Goal: Task Accomplishment & Management: Manage account settings

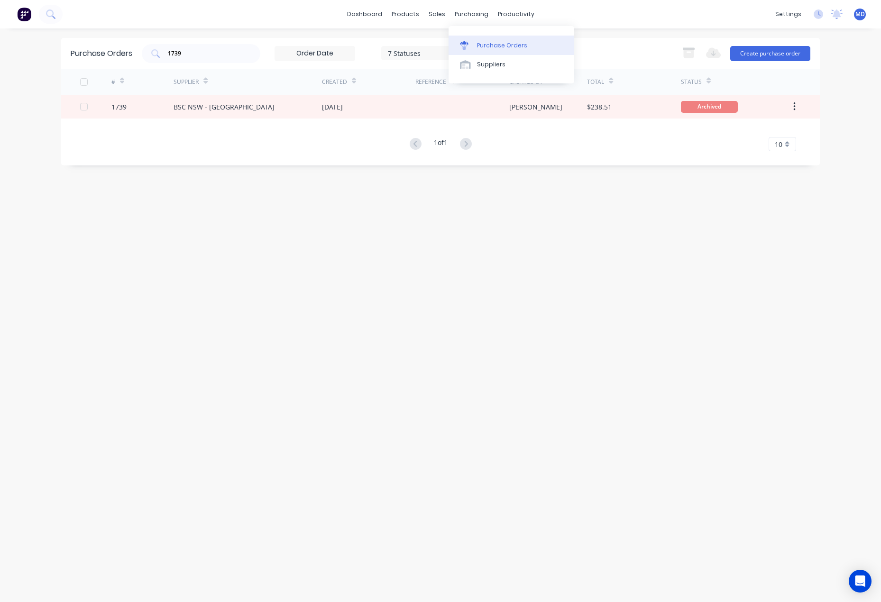
drag, startPoint x: 499, startPoint y: 41, endPoint x: 490, endPoint y: 47, distance: 11.3
click at [499, 41] on div "Purchase Orders" at bounding box center [502, 45] width 50 height 9
click at [118, 49] on div "Purchase Orders 1739 7 Statuses 7 Statuses Export to Excel (XLSX) Create purcha…" at bounding box center [440, 53] width 759 height 31
type input "selec"
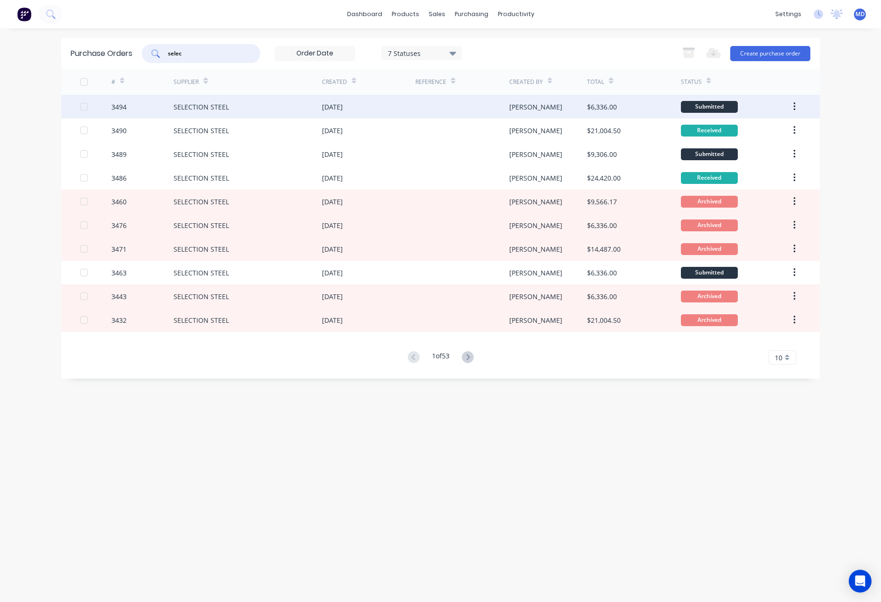
click at [271, 107] on div "SELECTION STEEL" at bounding box center [248, 107] width 148 height 24
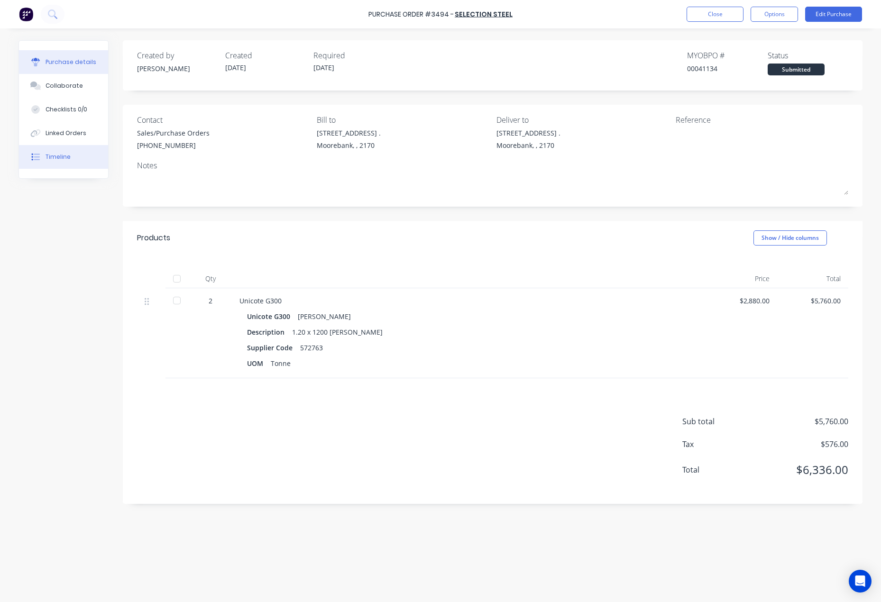
click at [59, 155] on div "Timeline" at bounding box center [58, 157] width 25 height 9
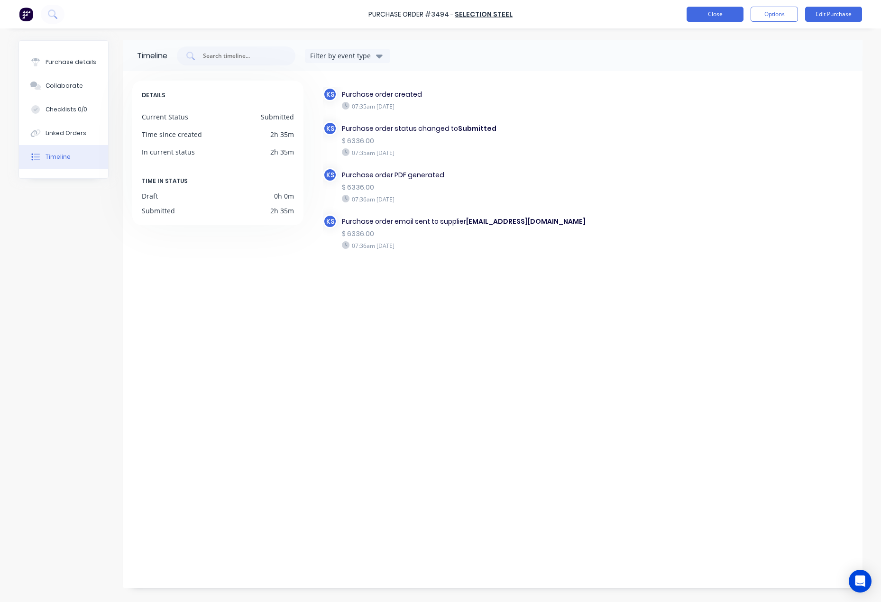
click at [704, 14] on button "Close" at bounding box center [714, 14] width 57 height 15
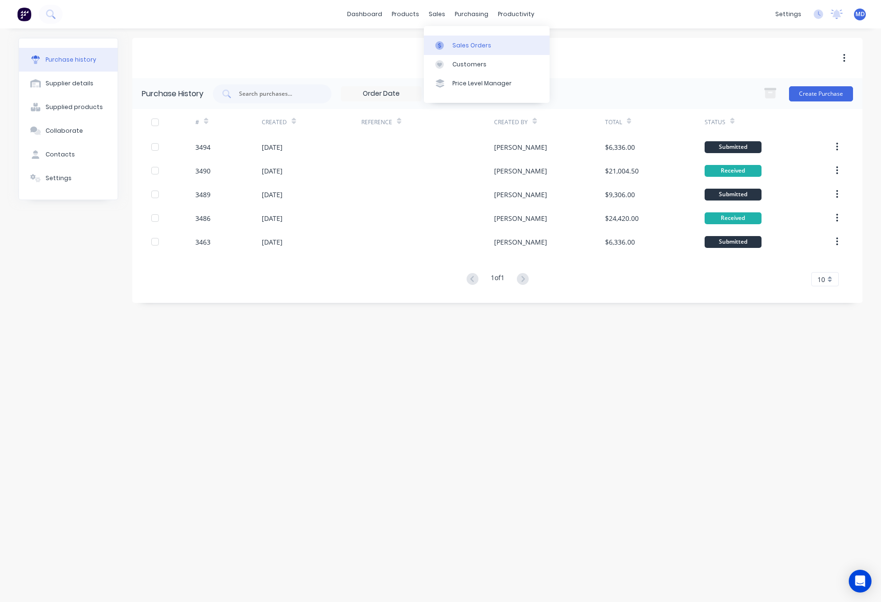
click at [462, 46] on div "Sales Orders" at bounding box center [471, 45] width 39 height 9
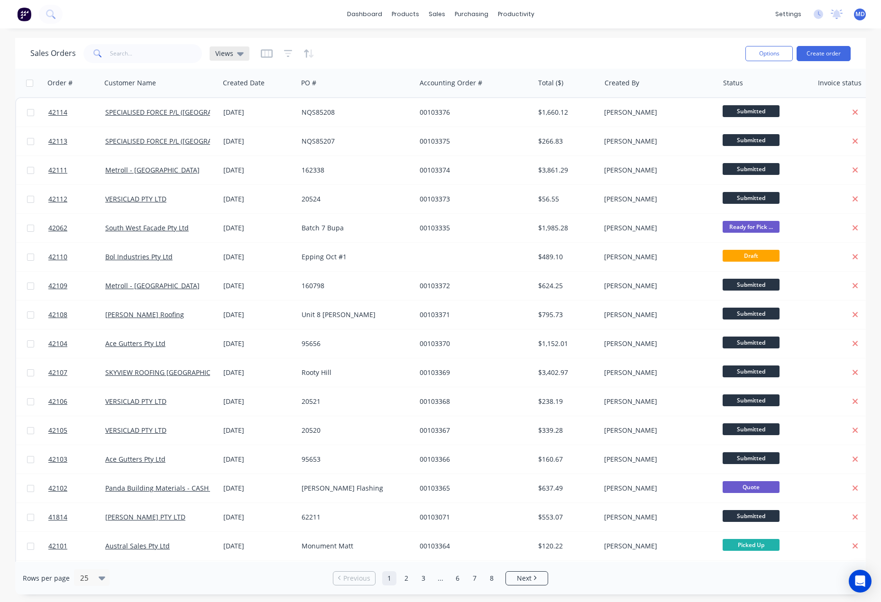
click at [224, 48] on div "Views" at bounding box center [230, 53] width 40 height 14
click at [235, 170] on button "INVOICING" at bounding box center [266, 172] width 108 height 11
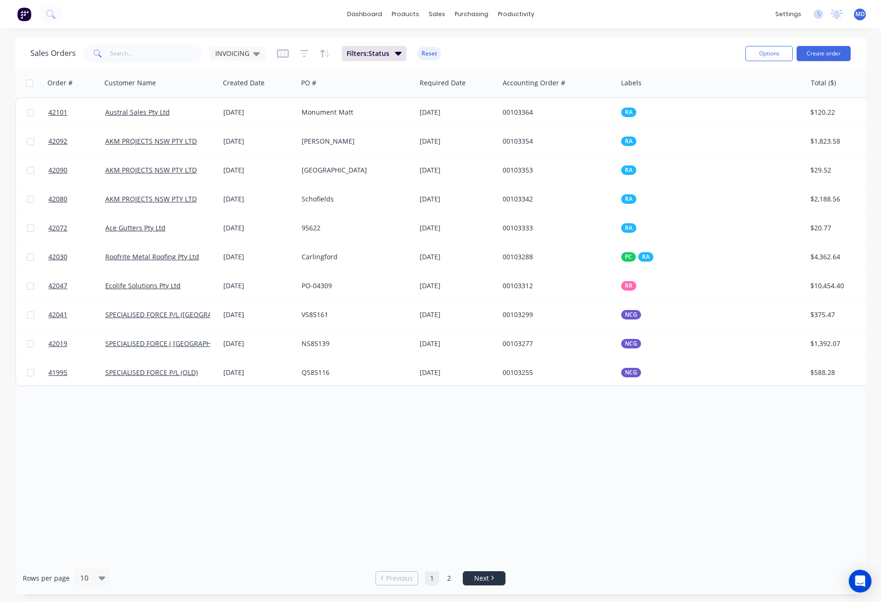
click at [476, 579] on span "Next" at bounding box center [481, 578] width 15 height 9
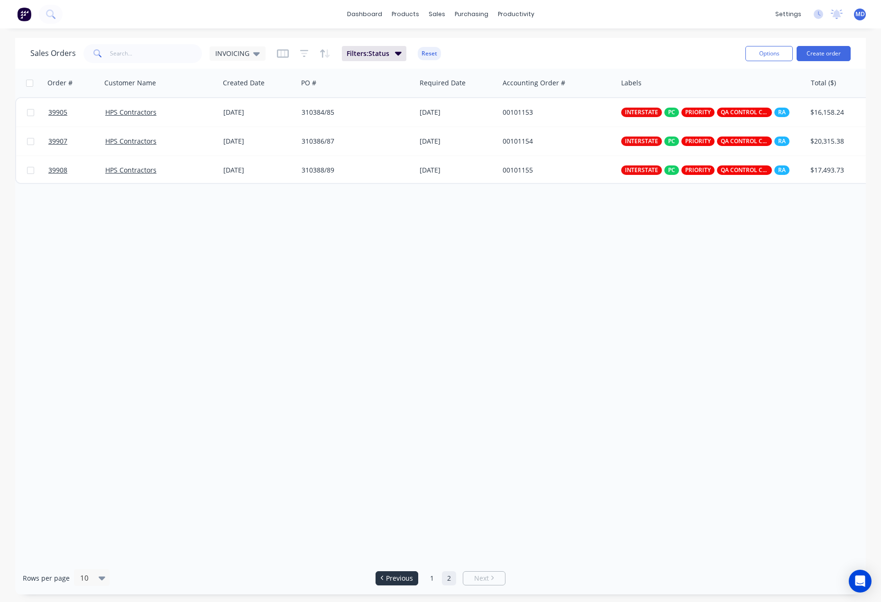
click at [387, 577] on span "Previous" at bounding box center [399, 578] width 27 height 9
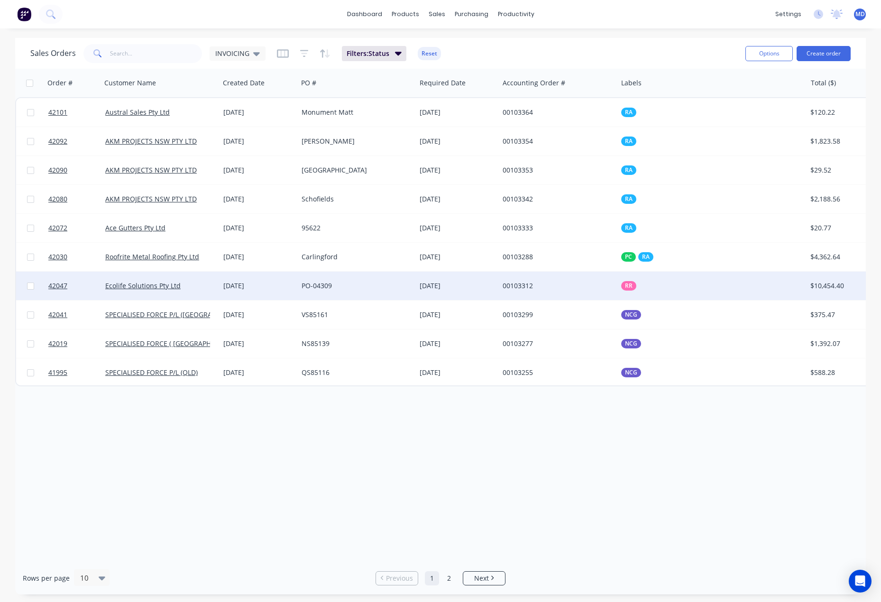
click at [281, 284] on div "[DATE]" at bounding box center [258, 285] width 71 height 9
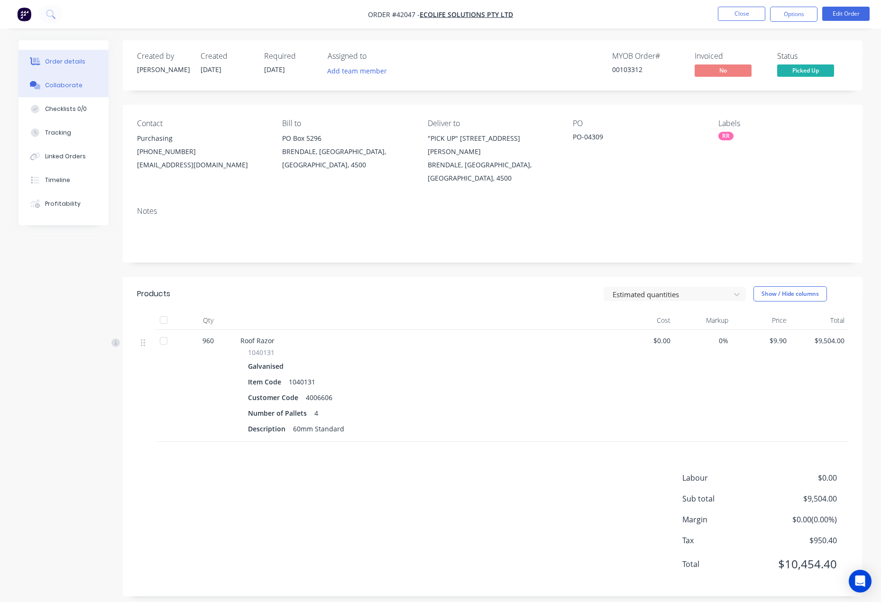
click at [58, 87] on div "Collaborate" at bounding box center [63, 85] width 37 height 9
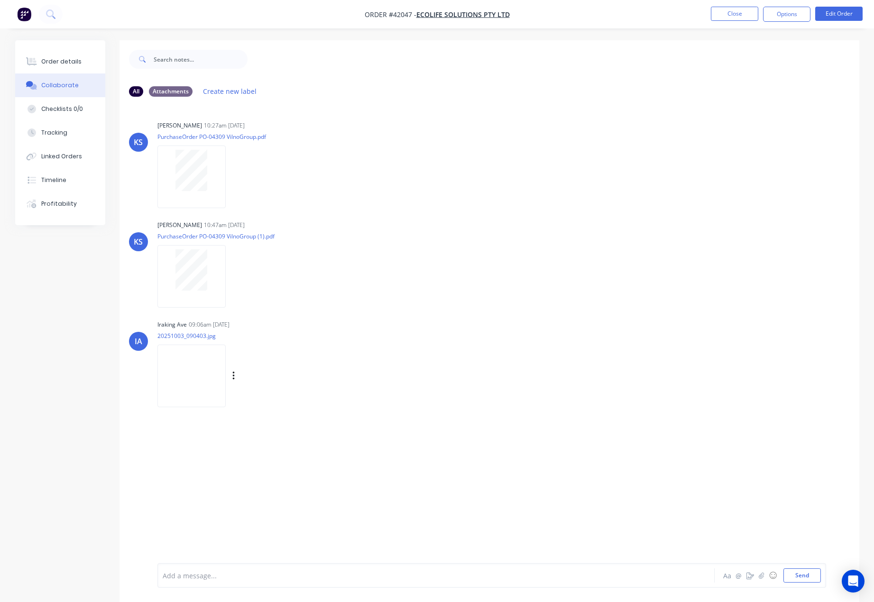
click at [203, 372] on img at bounding box center [191, 376] width 68 height 62
drag, startPoint x: 50, startPoint y: 58, endPoint x: 48, endPoint y: 67, distance: 9.2
click at [50, 58] on div "Order details" at bounding box center [61, 61] width 40 height 9
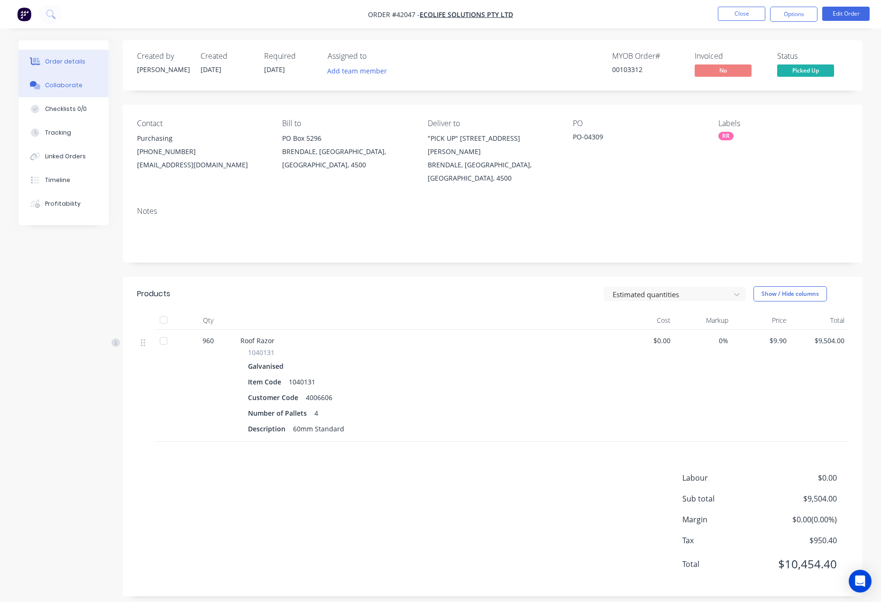
click at [59, 85] on div "Collaborate" at bounding box center [63, 85] width 37 height 9
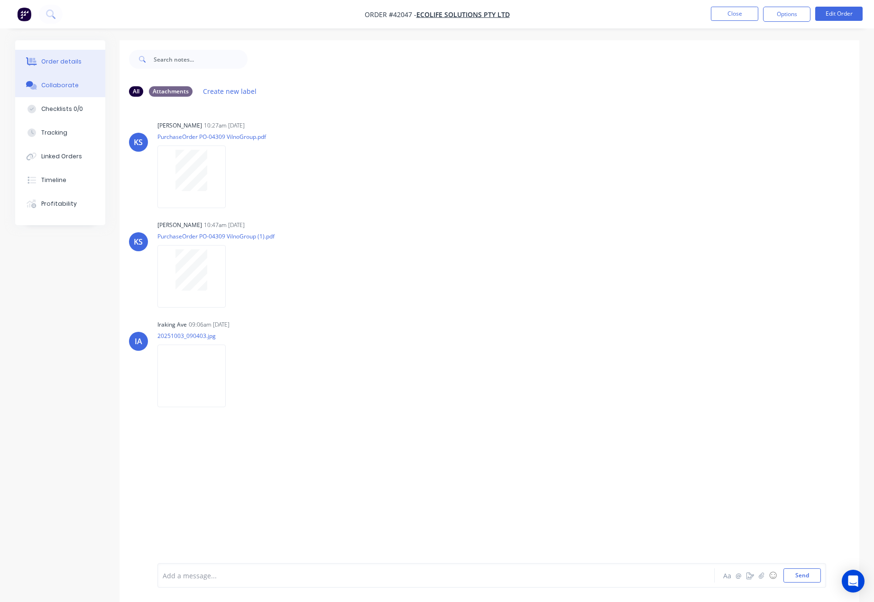
click at [61, 55] on button "Order details" at bounding box center [60, 62] width 90 height 24
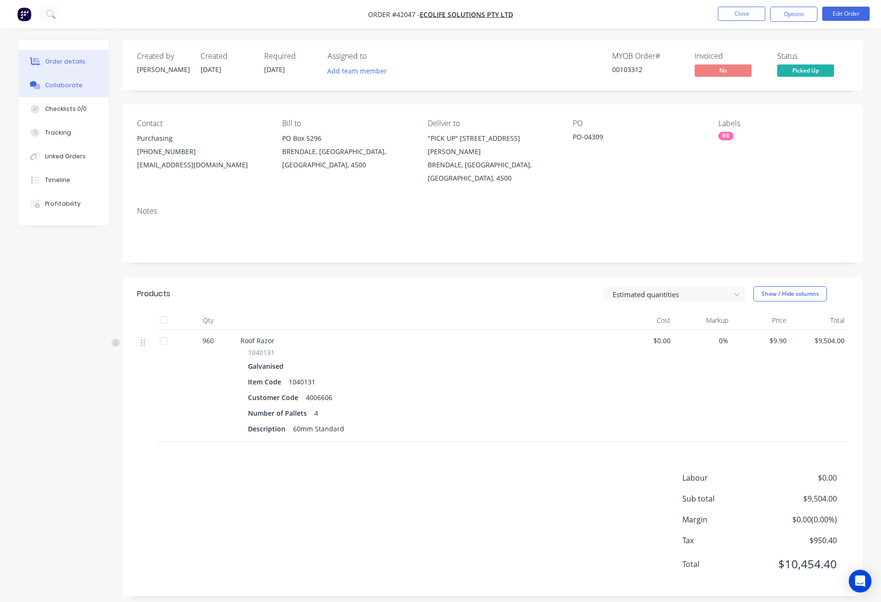
click at [60, 84] on div "Collaborate" at bounding box center [63, 85] width 37 height 9
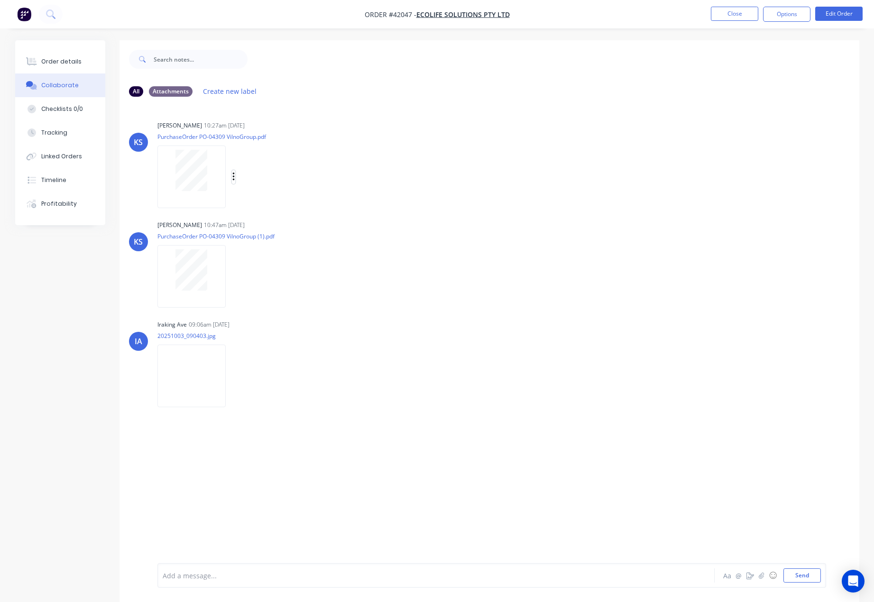
click at [234, 174] on icon "button" at bounding box center [233, 177] width 2 height 9
click at [265, 222] on button "Delete" at bounding box center [295, 223] width 107 height 21
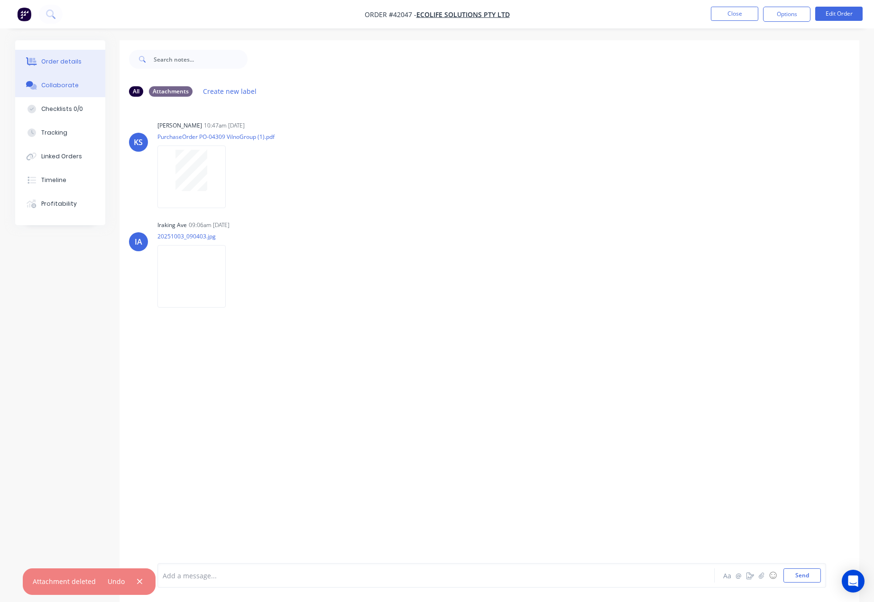
click at [59, 58] on div "Order details" at bounding box center [61, 61] width 40 height 9
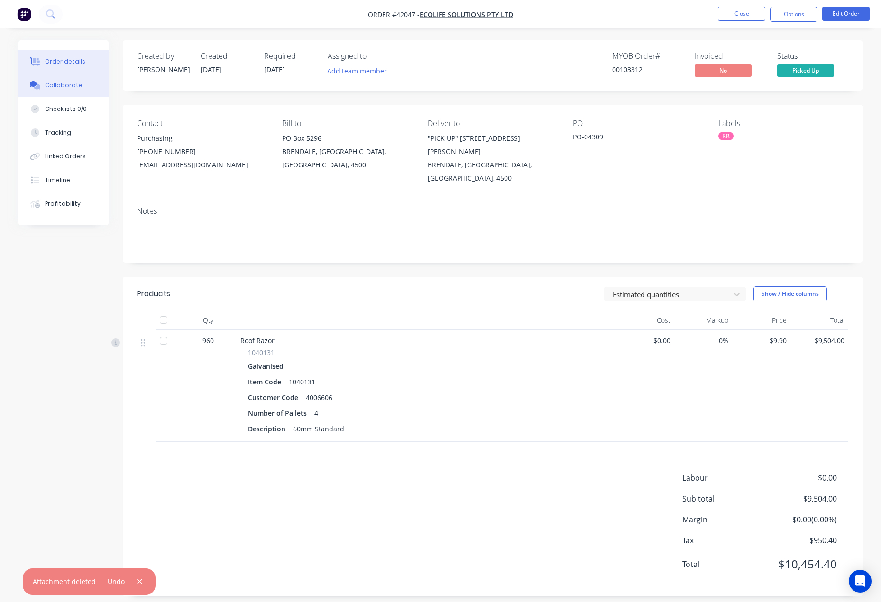
click at [64, 83] on div "Collaborate" at bounding box center [63, 85] width 37 height 9
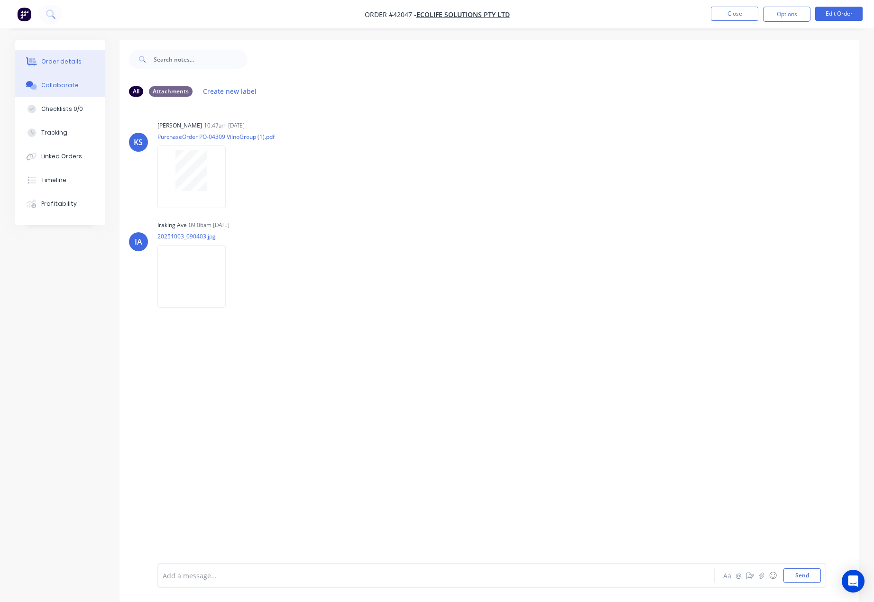
click at [64, 59] on div "Order details" at bounding box center [61, 61] width 40 height 9
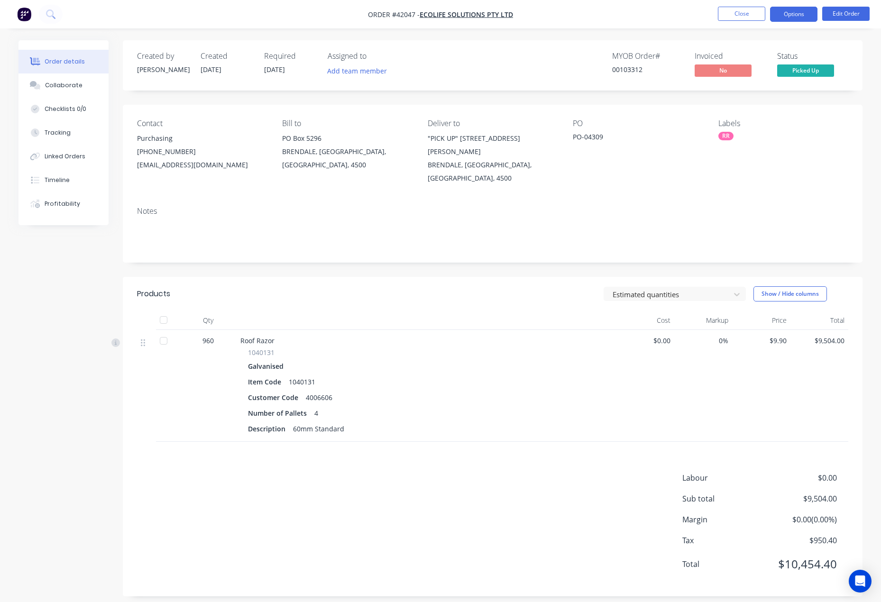
click at [785, 11] on button "Options" at bounding box center [793, 14] width 47 height 15
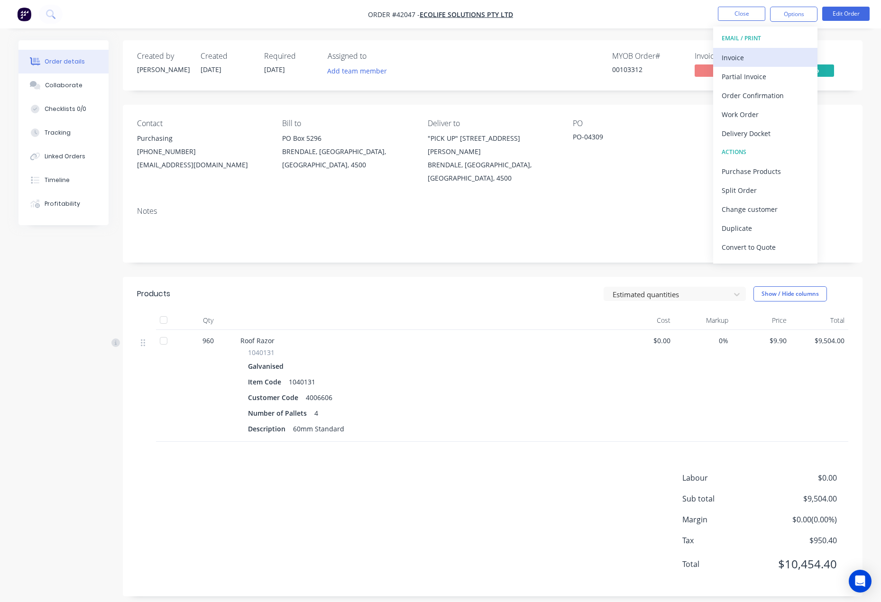
click at [731, 58] on div "Invoice" at bounding box center [765, 58] width 87 height 14
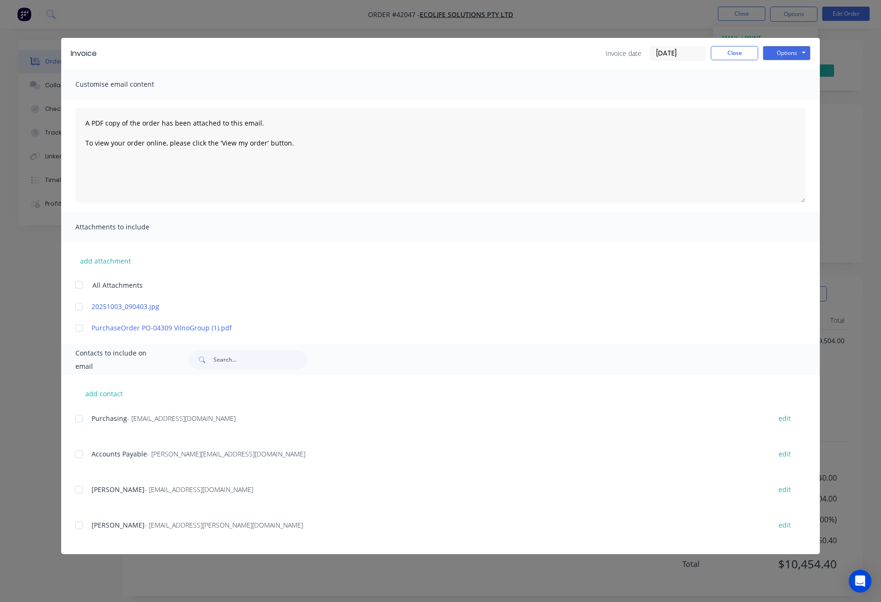
click at [81, 456] on div at bounding box center [79, 454] width 19 height 19
click at [75, 308] on div at bounding box center [79, 306] width 19 height 19
click at [781, 49] on button "Options" at bounding box center [786, 53] width 47 height 14
click at [784, 100] on button "Email" at bounding box center [793, 101] width 61 height 16
click at [80, 455] on div at bounding box center [79, 454] width 19 height 19
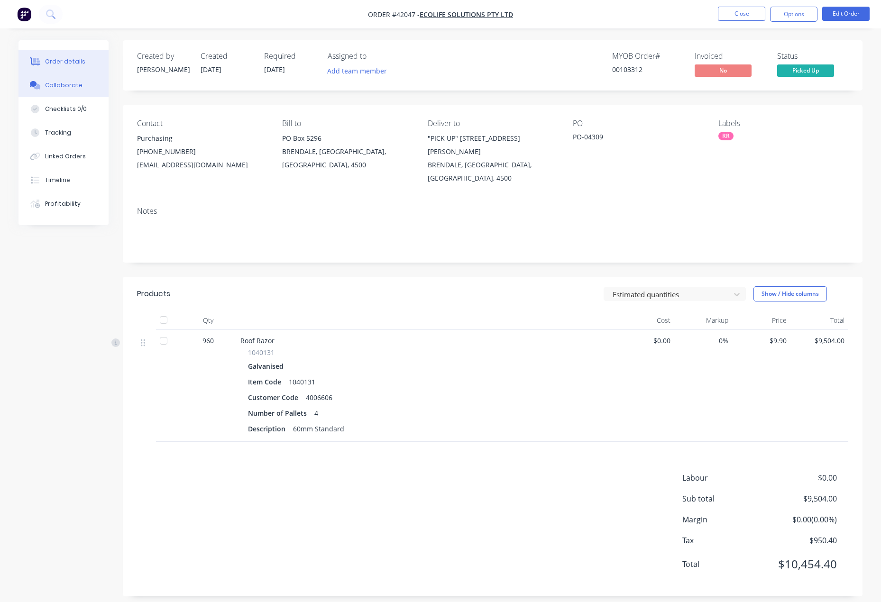
click at [59, 87] on div "Collaborate" at bounding box center [63, 85] width 37 height 9
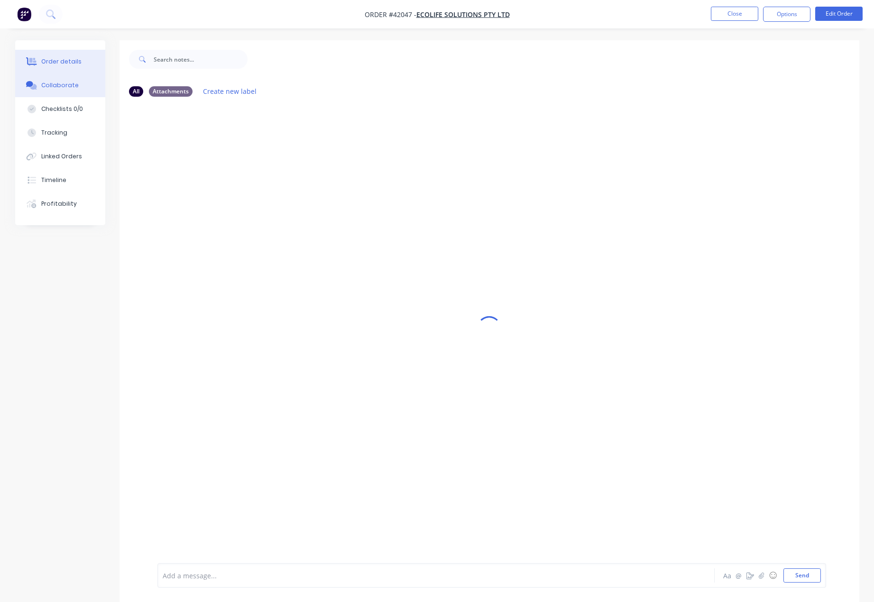
click at [65, 56] on button "Order details" at bounding box center [60, 62] width 90 height 24
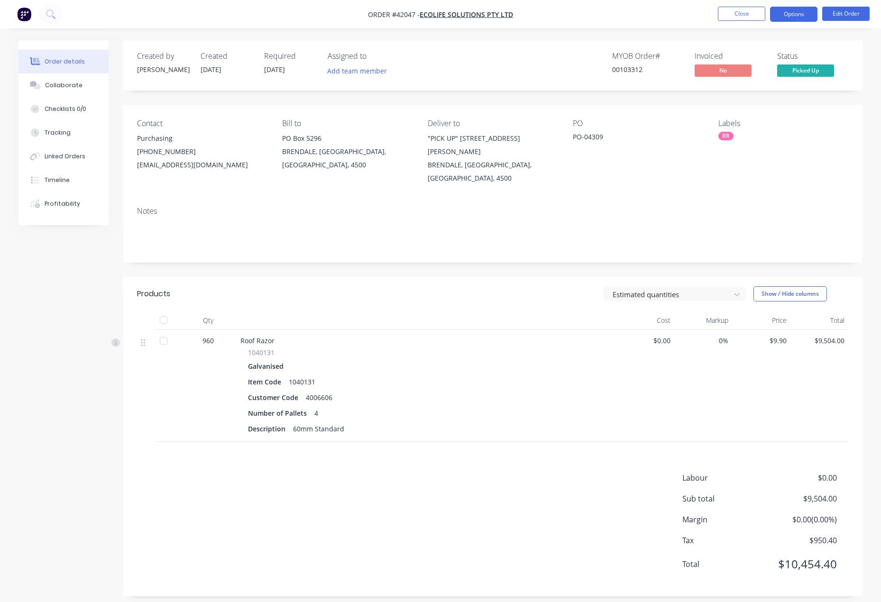
click at [787, 14] on button "Options" at bounding box center [793, 14] width 47 height 15
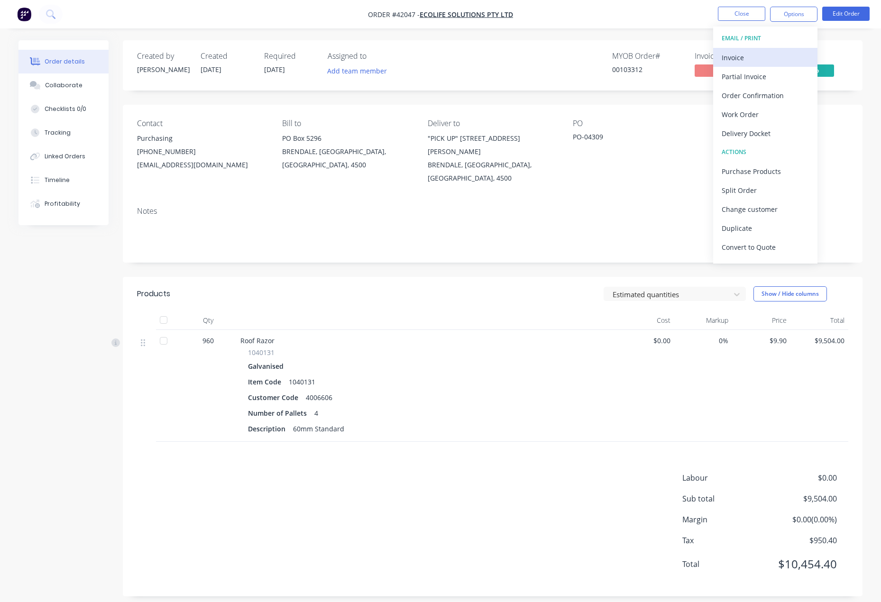
click at [731, 55] on div "Invoice" at bounding box center [765, 58] width 87 height 14
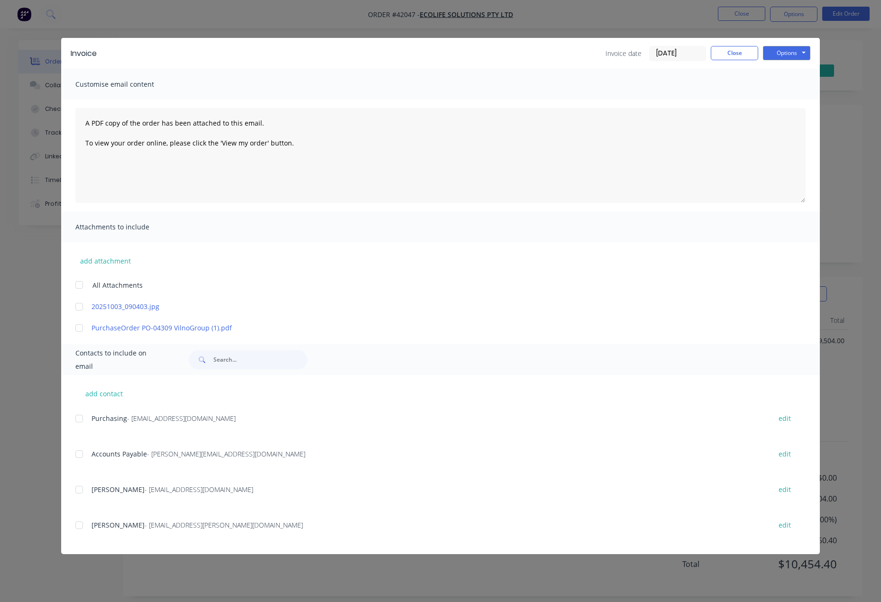
click at [80, 454] on div at bounding box center [79, 454] width 19 height 19
click at [78, 309] on div at bounding box center [79, 306] width 19 height 19
click at [778, 54] on button "Options" at bounding box center [786, 53] width 47 height 14
click at [781, 99] on button "Email" at bounding box center [793, 101] width 61 height 16
click at [733, 55] on button "Close" at bounding box center [734, 53] width 47 height 14
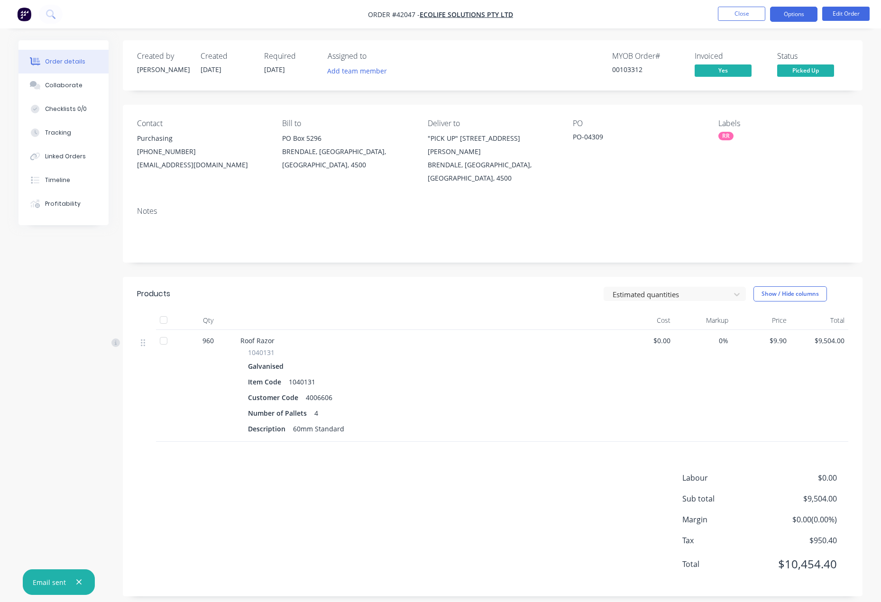
click at [788, 9] on button "Options" at bounding box center [793, 14] width 47 height 15
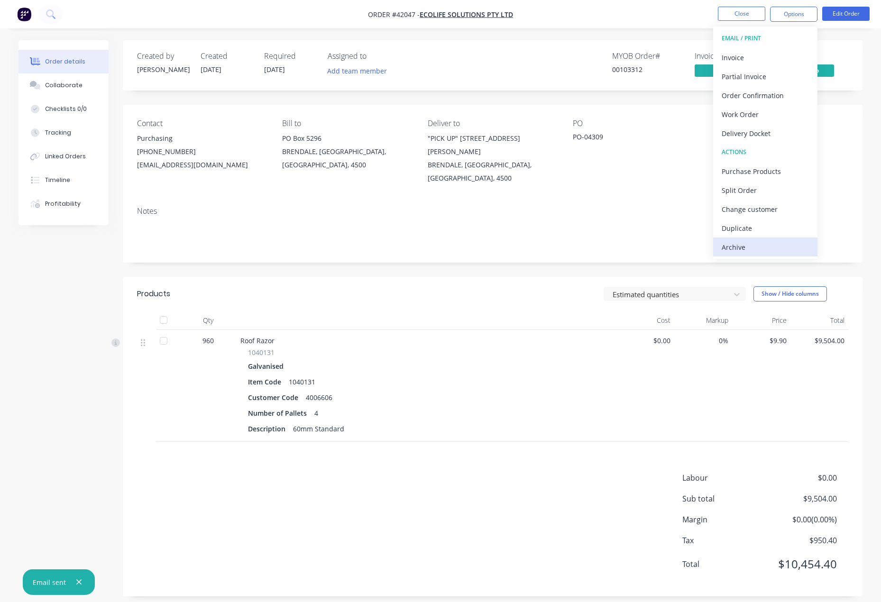
click at [735, 246] on div "Archive" at bounding box center [765, 247] width 87 height 14
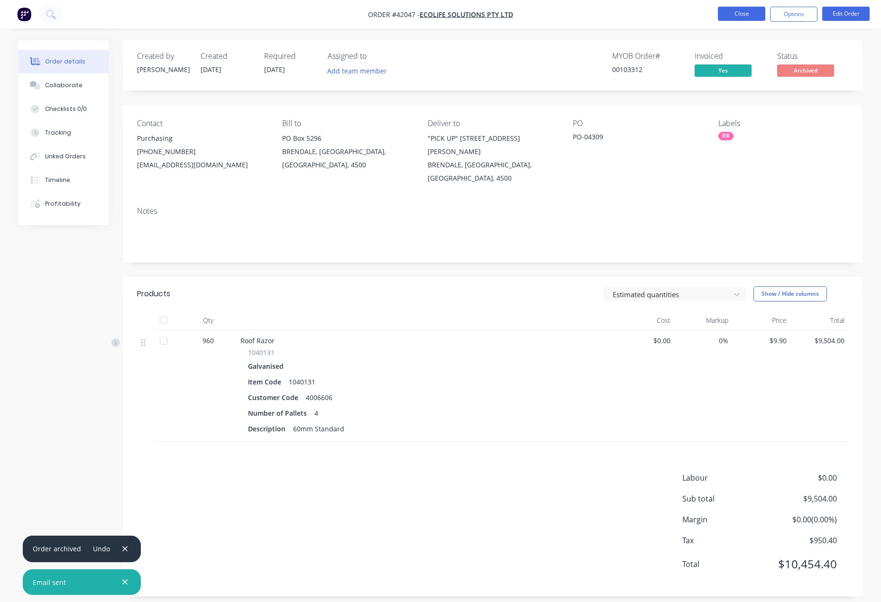
click at [737, 15] on button "Close" at bounding box center [741, 14] width 47 height 14
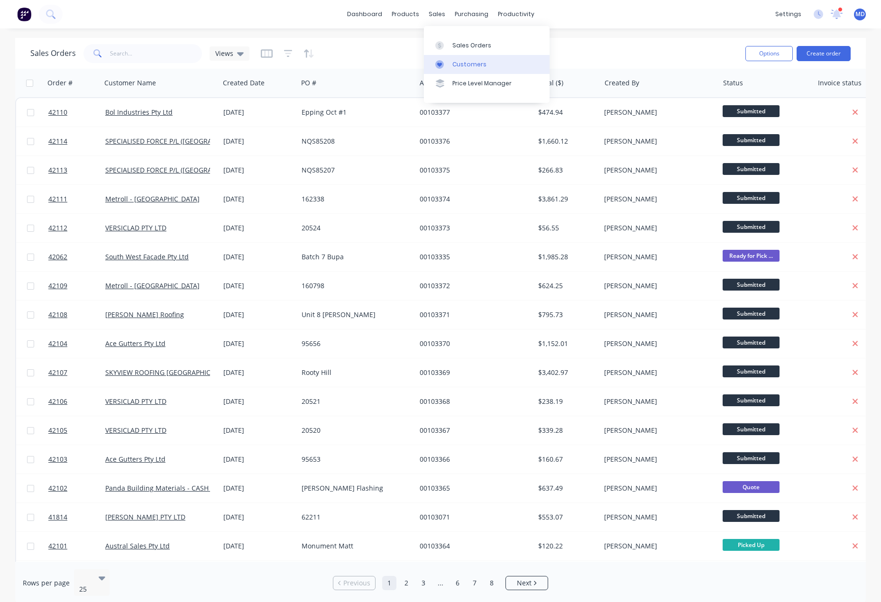
click at [465, 61] on div "Customers" at bounding box center [469, 64] width 34 height 9
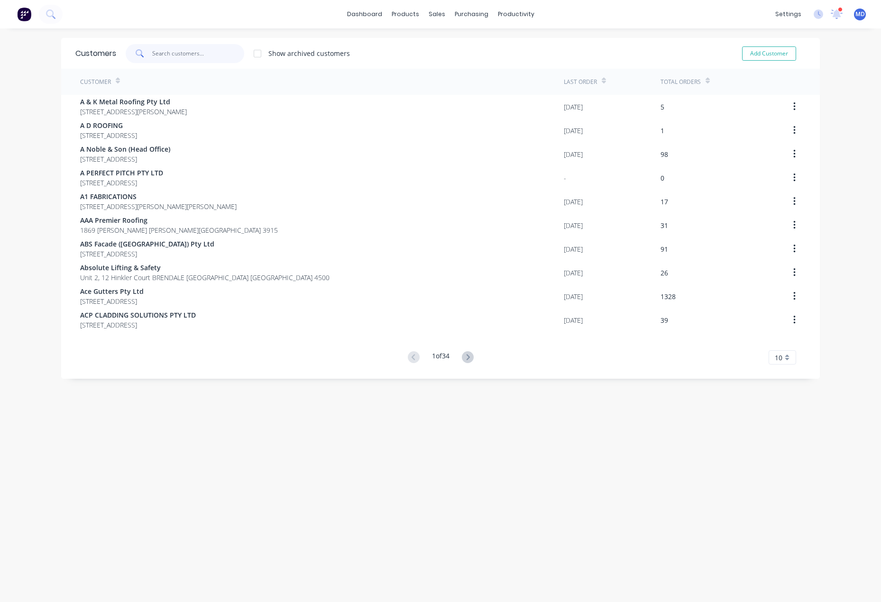
click at [186, 56] on input "text" at bounding box center [198, 53] width 92 height 19
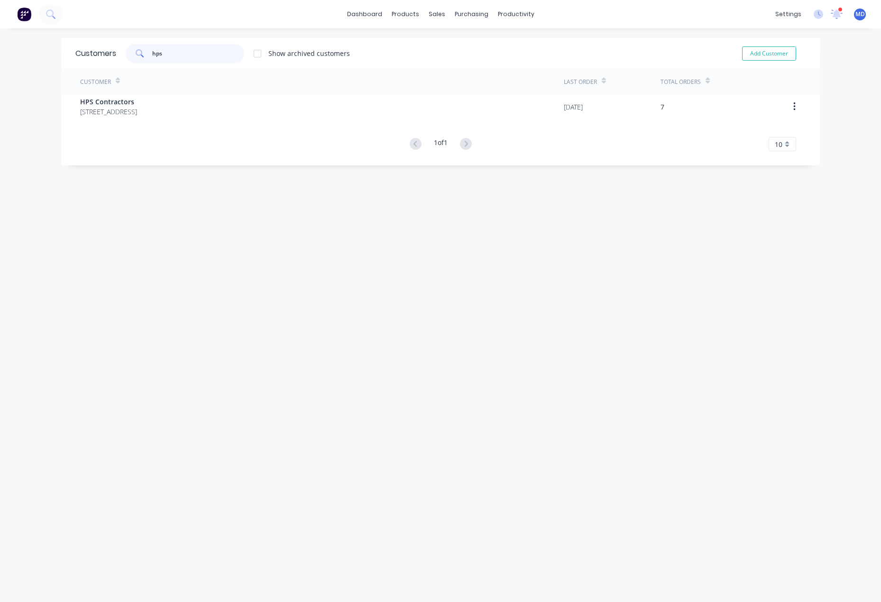
type input "hps"
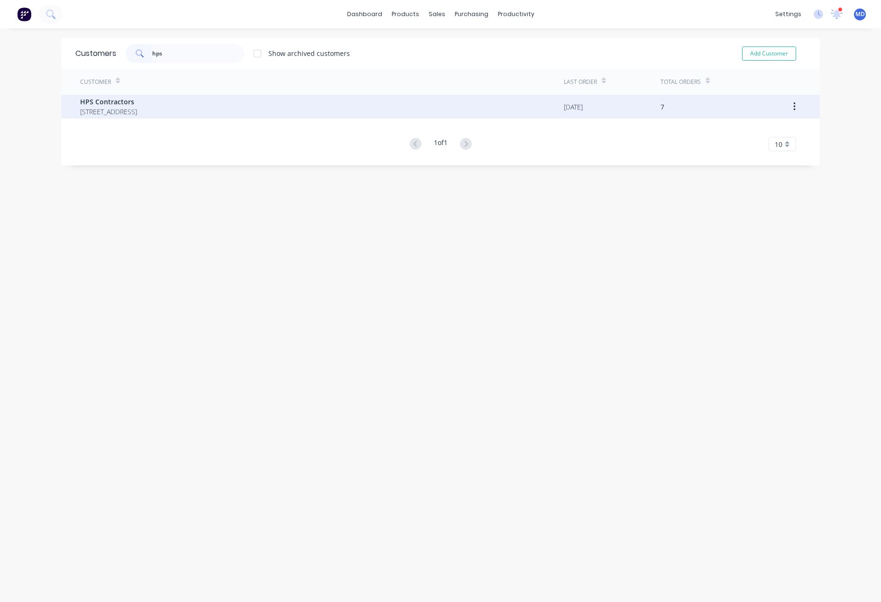
click at [116, 104] on span "HPS Contractors" at bounding box center [108, 102] width 57 height 10
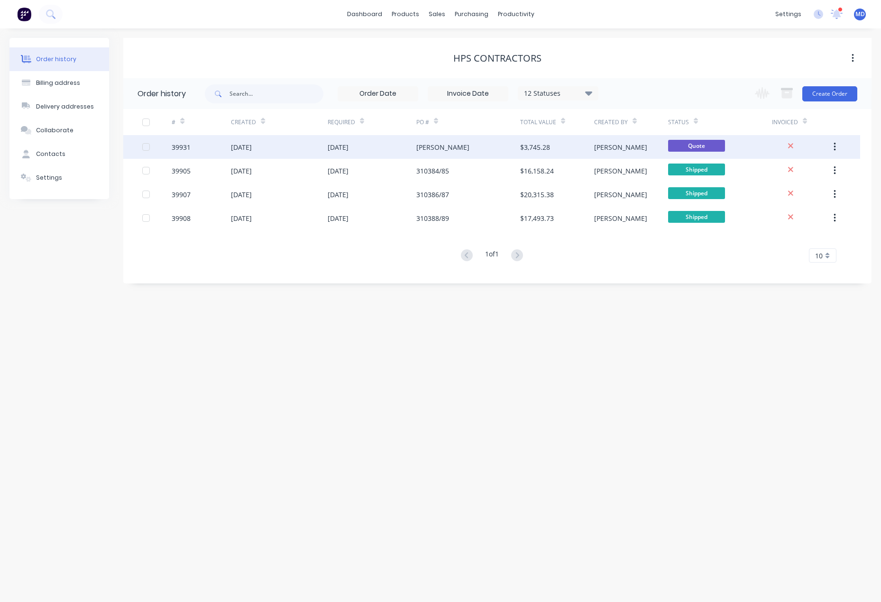
click at [833, 145] on icon "button" at bounding box center [834, 147] width 2 height 10
click at [782, 174] on div "Archive" at bounding box center [800, 172] width 73 height 14
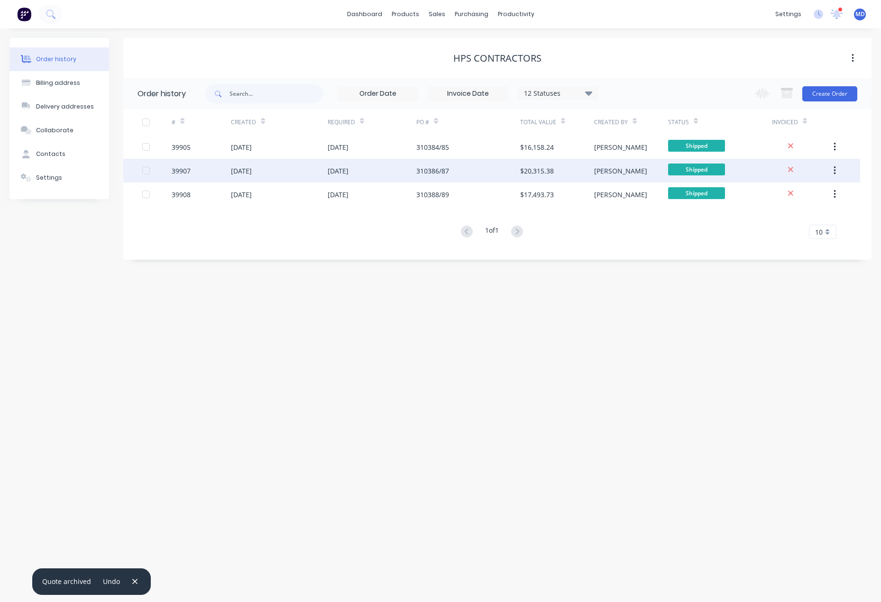
click at [389, 173] on div "[DATE]" at bounding box center [372, 171] width 89 height 24
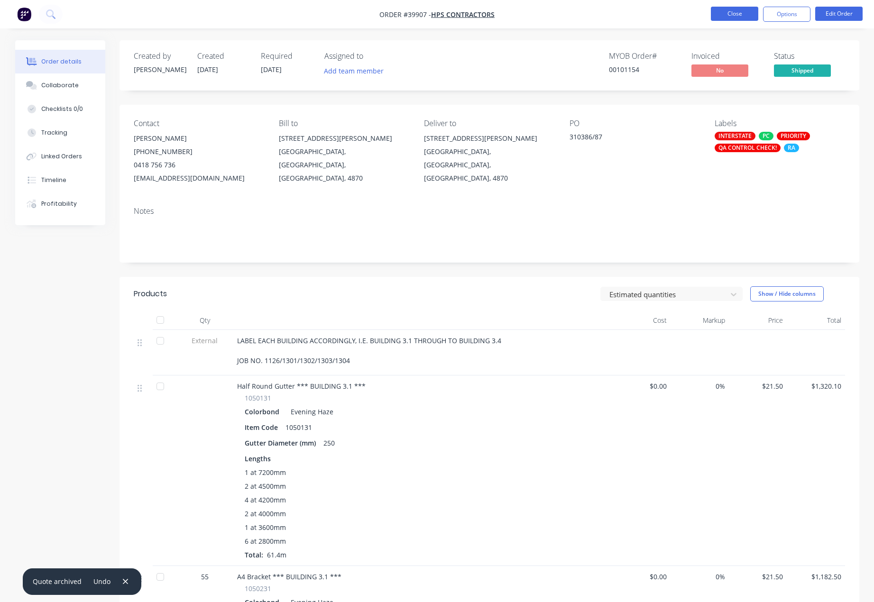
click at [724, 14] on button "Close" at bounding box center [734, 14] width 47 height 14
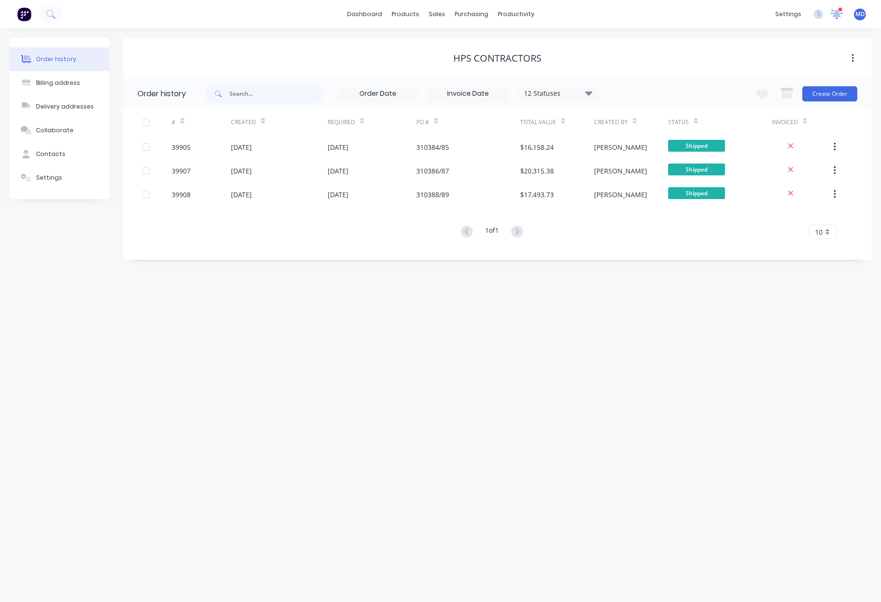
click at [835, 13] on icon at bounding box center [836, 13] width 9 height 8
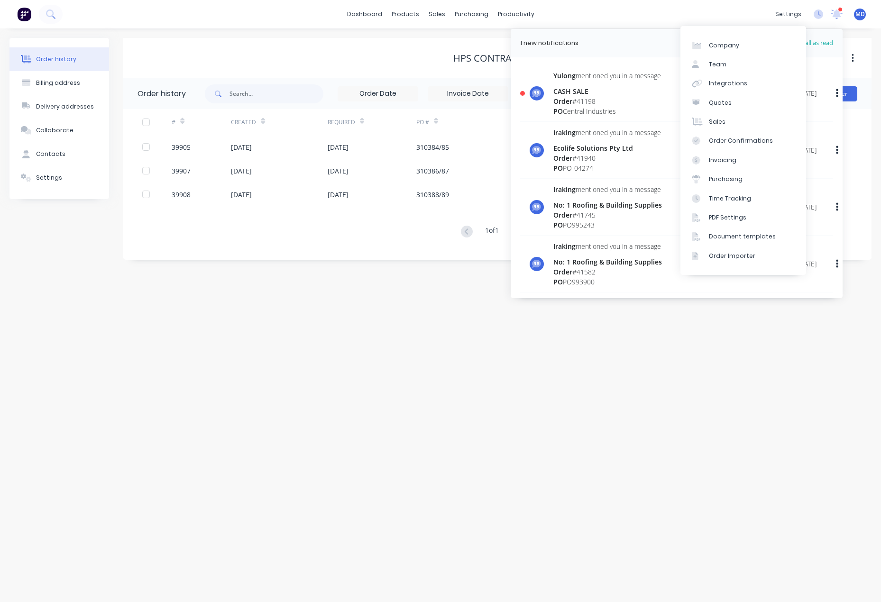
click at [584, 99] on div "Order # 41198" at bounding box center [607, 101] width 108 height 10
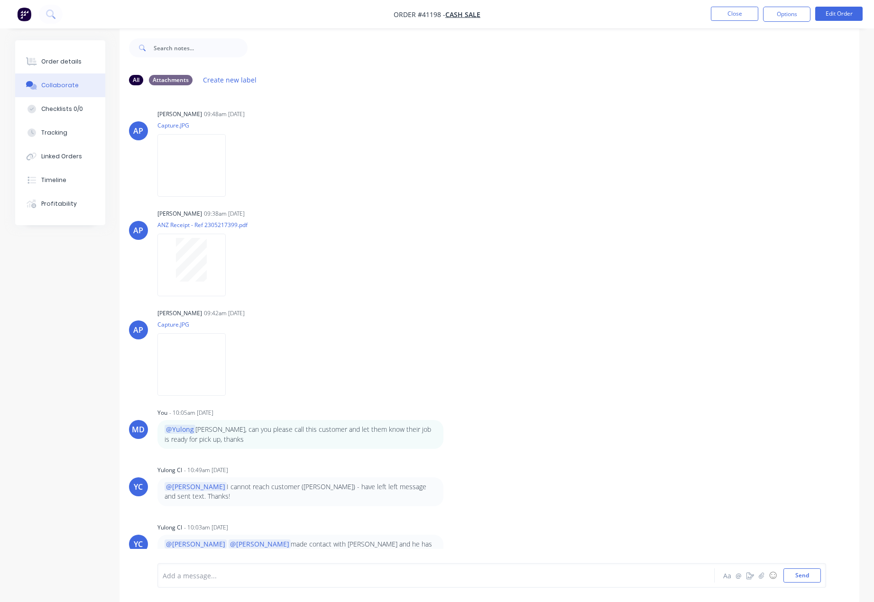
scroll to position [14, 0]
click at [224, 581] on div "Add a message..." at bounding box center [410, 575] width 494 height 14
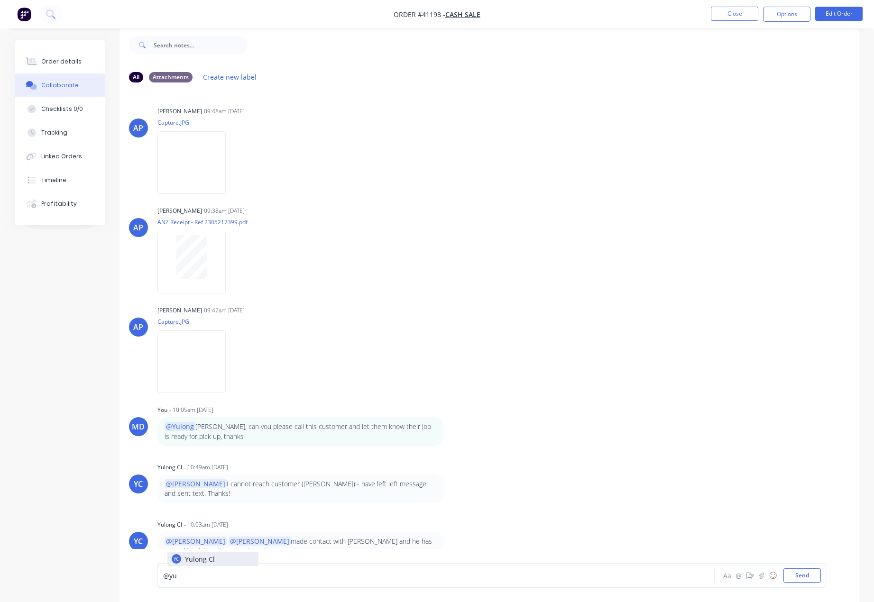
drag, startPoint x: 231, startPoint y: 561, endPoint x: 328, endPoint y: 572, distance: 96.8
click at [807, 574] on button "Send" at bounding box center [801, 575] width 37 height 14
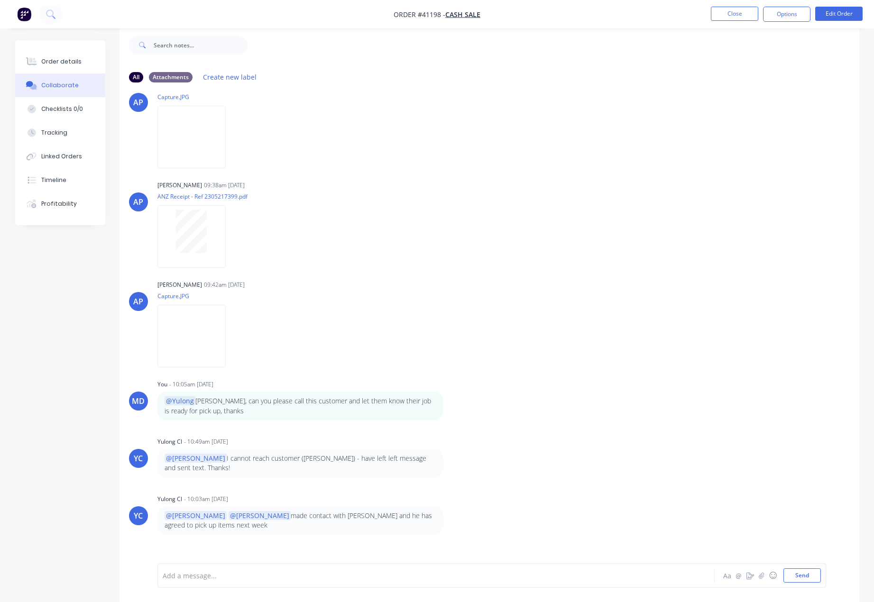
scroll to position [39, 0]
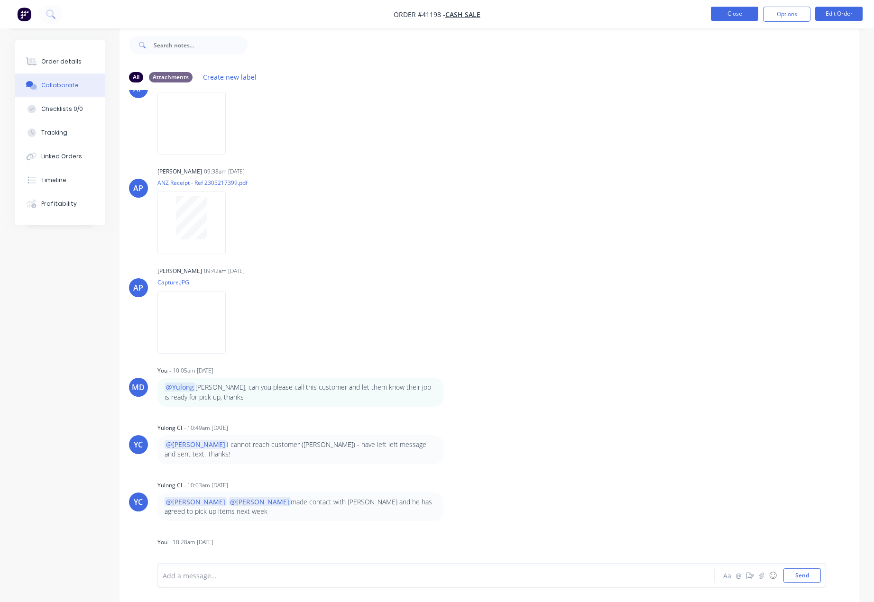
click at [733, 13] on button "Close" at bounding box center [734, 14] width 47 height 14
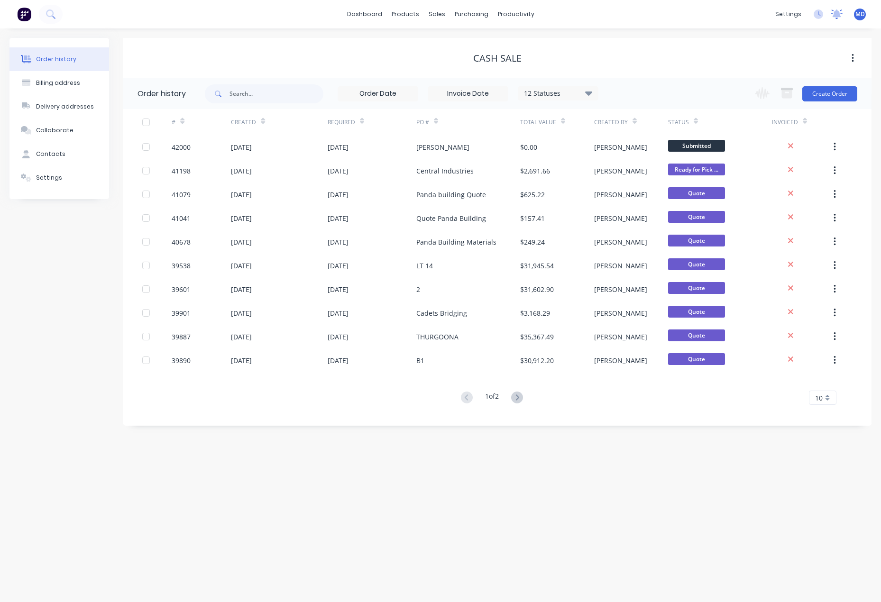
click at [835, 13] on icon at bounding box center [836, 13] width 9 height 8
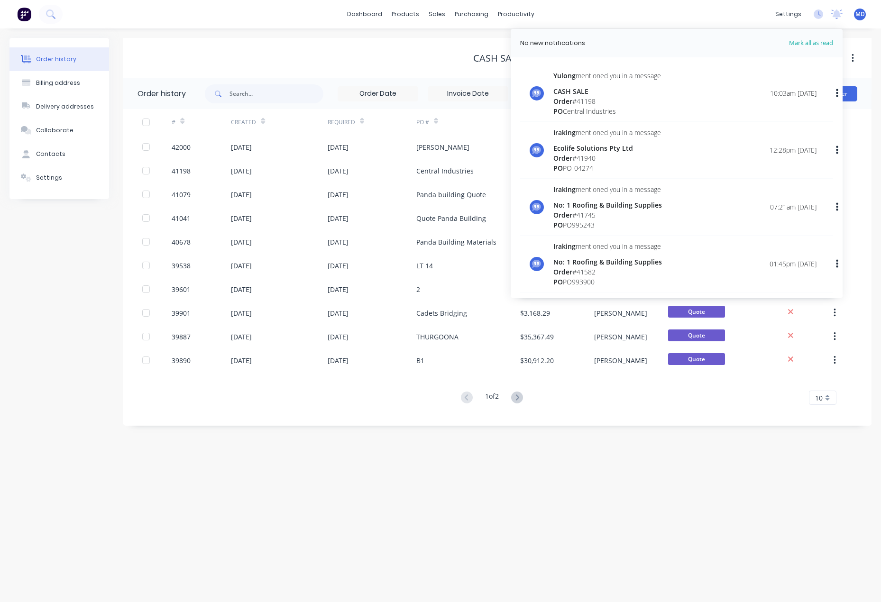
click at [636, 99] on div "Order # 41198" at bounding box center [607, 101] width 108 height 10
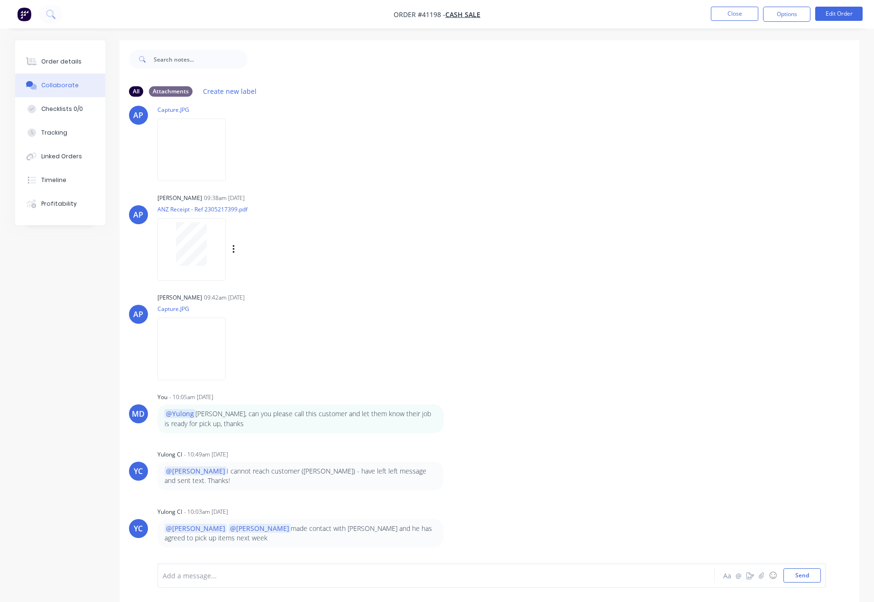
scroll to position [39, 0]
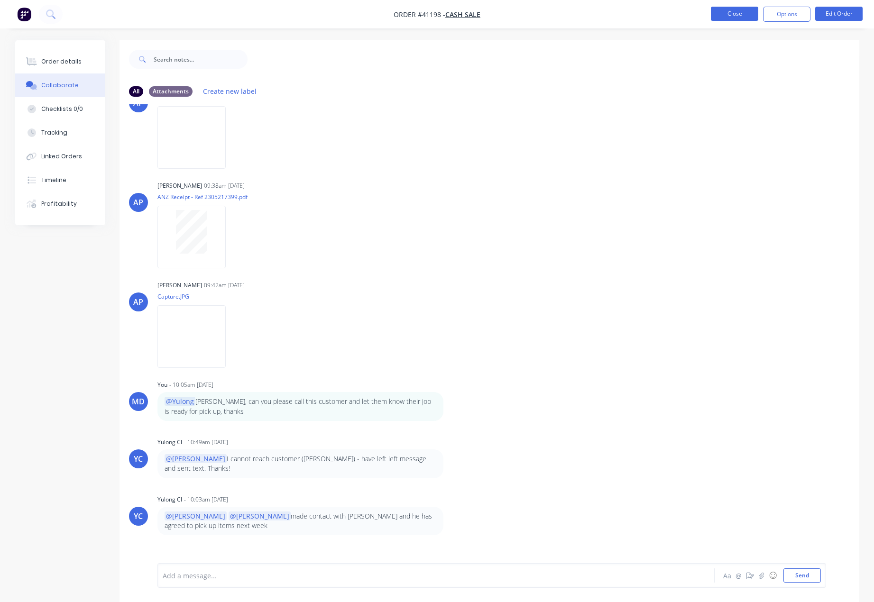
click at [740, 13] on button "Close" at bounding box center [734, 14] width 47 height 14
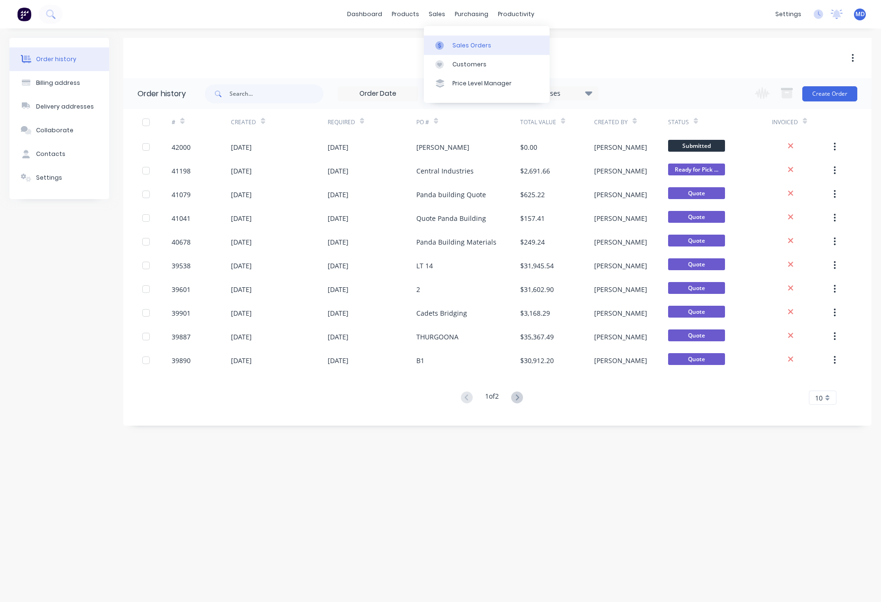
click at [480, 46] on div "Sales Orders" at bounding box center [471, 45] width 39 height 9
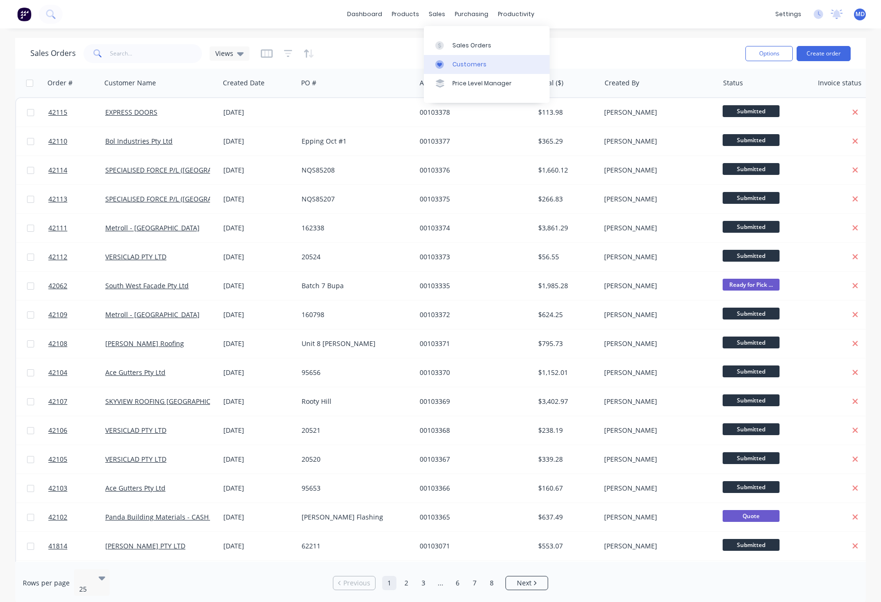
click at [471, 64] on div "Customers" at bounding box center [469, 64] width 34 height 9
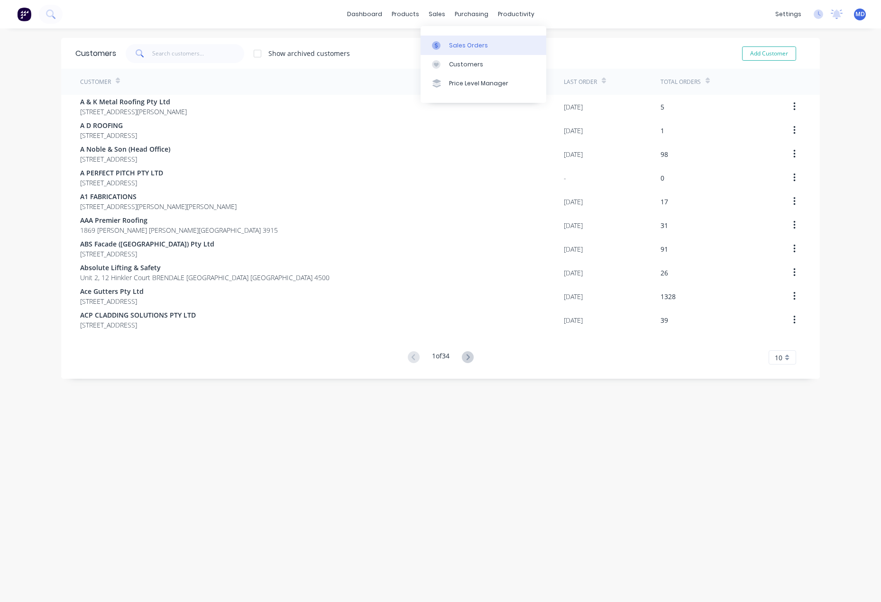
click at [457, 45] on div "Sales Orders" at bounding box center [468, 45] width 39 height 9
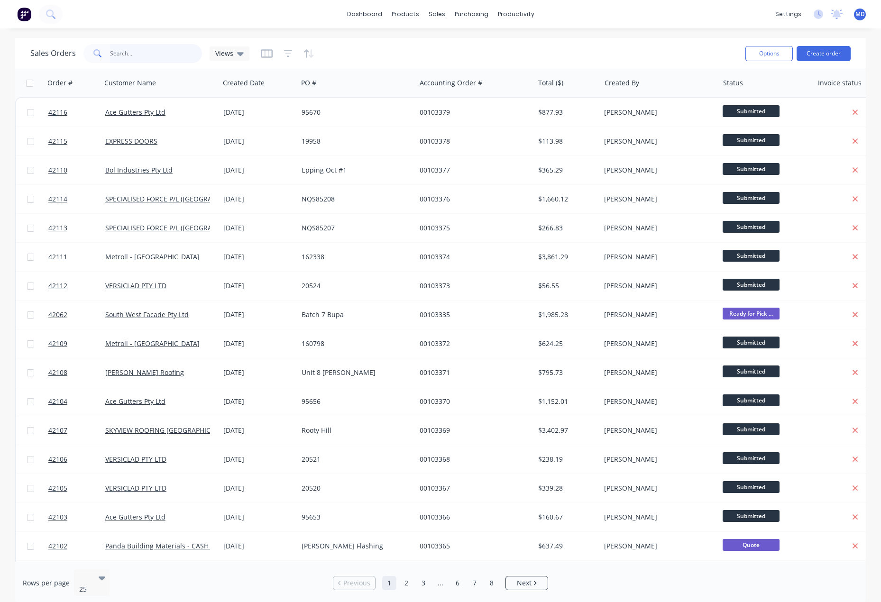
click at [152, 56] on input "text" at bounding box center [156, 53] width 92 height 19
type input "39905"
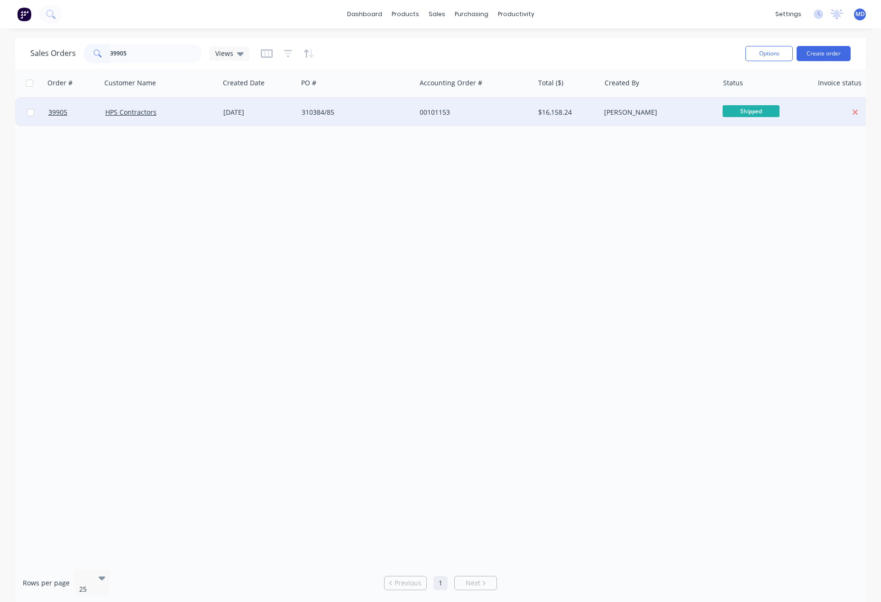
click at [372, 112] on div "310384/85" at bounding box center [354, 112] width 105 height 9
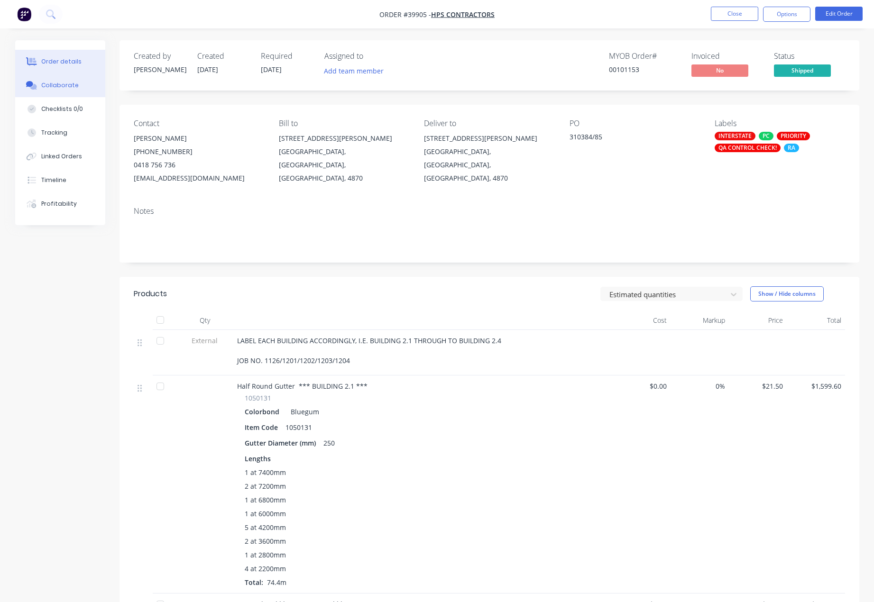
click at [64, 89] on div "Collaborate" at bounding box center [59, 85] width 37 height 9
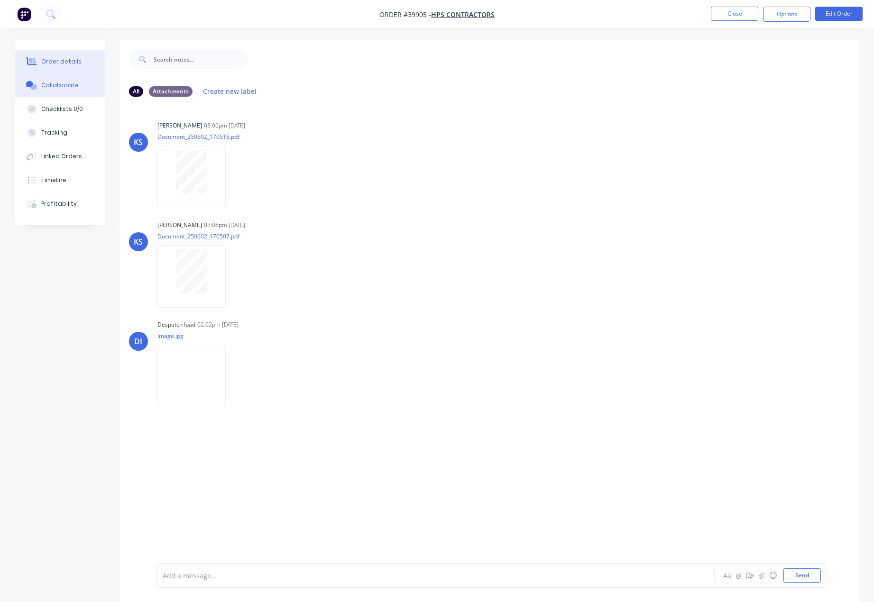
click at [60, 64] on div "Order details" at bounding box center [61, 61] width 40 height 9
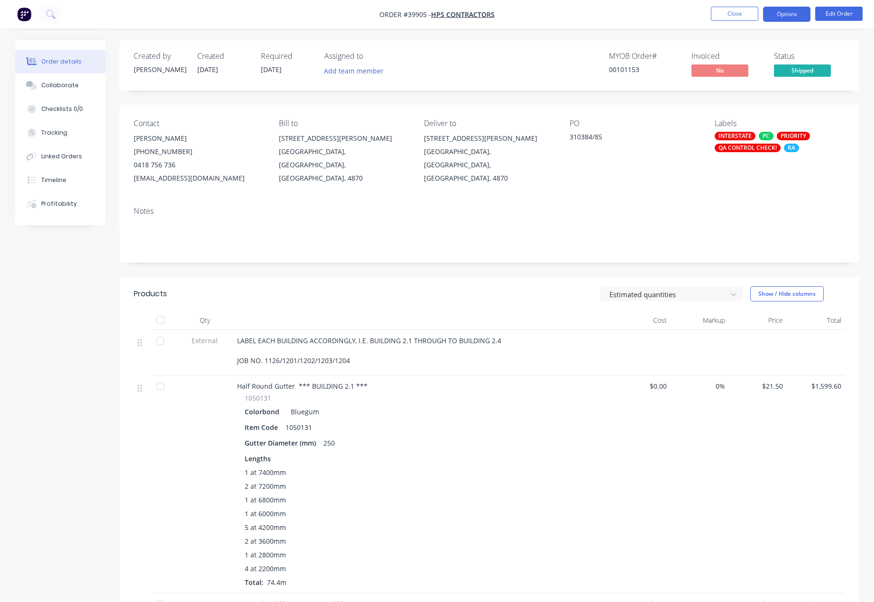
click at [781, 16] on button "Options" at bounding box center [786, 14] width 47 height 15
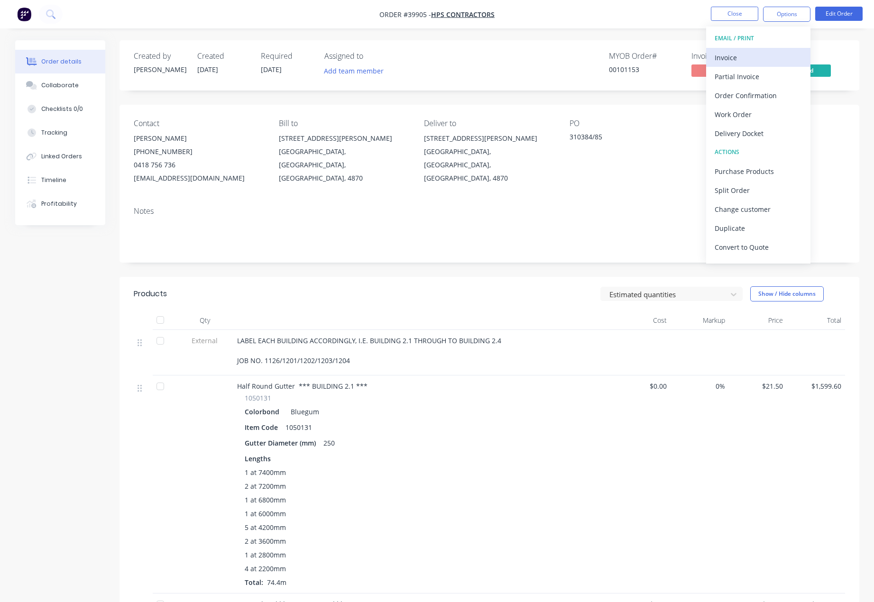
click at [720, 59] on div "Invoice" at bounding box center [757, 58] width 87 height 14
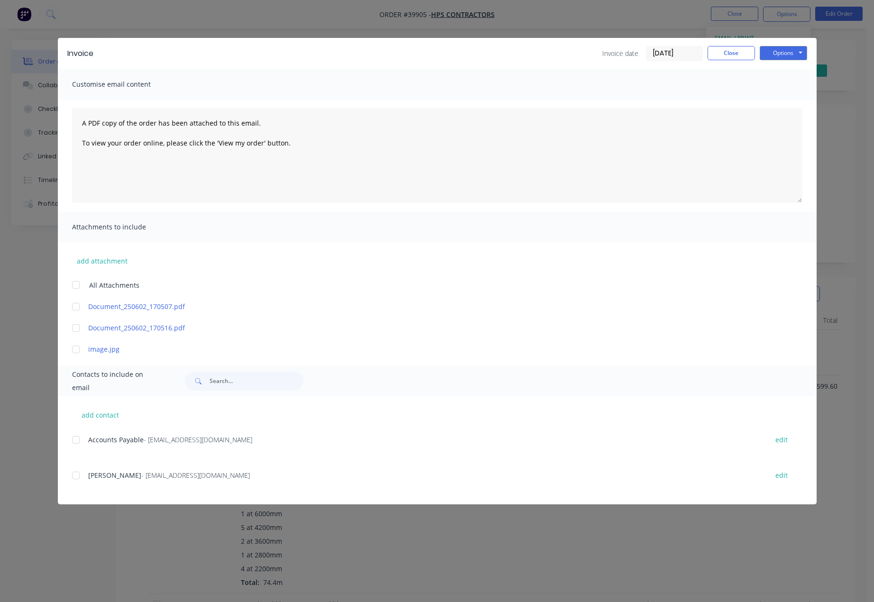
click at [74, 443] on div at bounding box center [75, 439] width 19 height 19
click at [75, 476] on div at bounding box center [75, 475] width 19 height 19
click at [784, 51] on button "Options" at bounding box center [782, 53] width 47 height 14
click at [779, 101] on button "Email" at bounding box center [789, 101] width 61 height 16
click at [737, 49] on button "Close" at bounding box center [730, 53] width 47 height 14
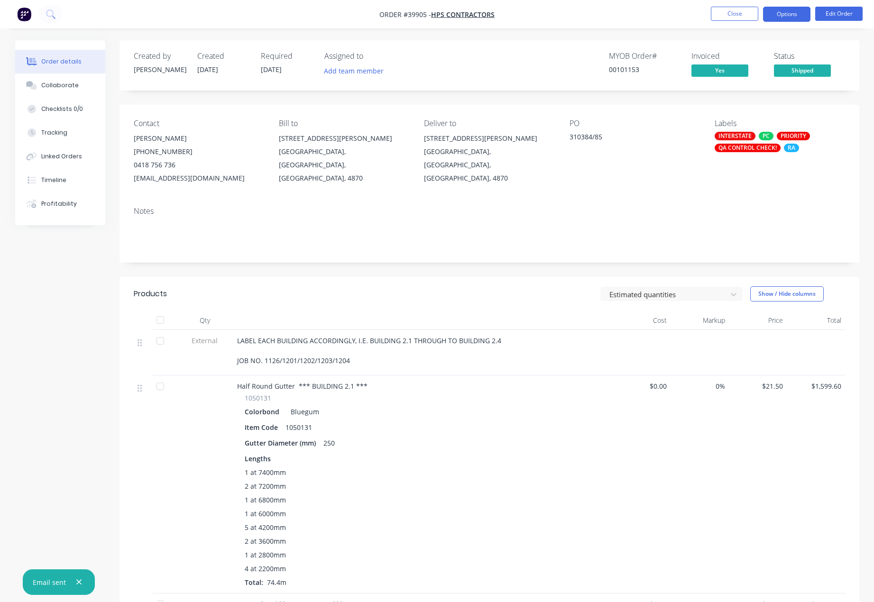
click at [788, 10] on button "Options" at bounding box center [786, 14] width 47 height 15
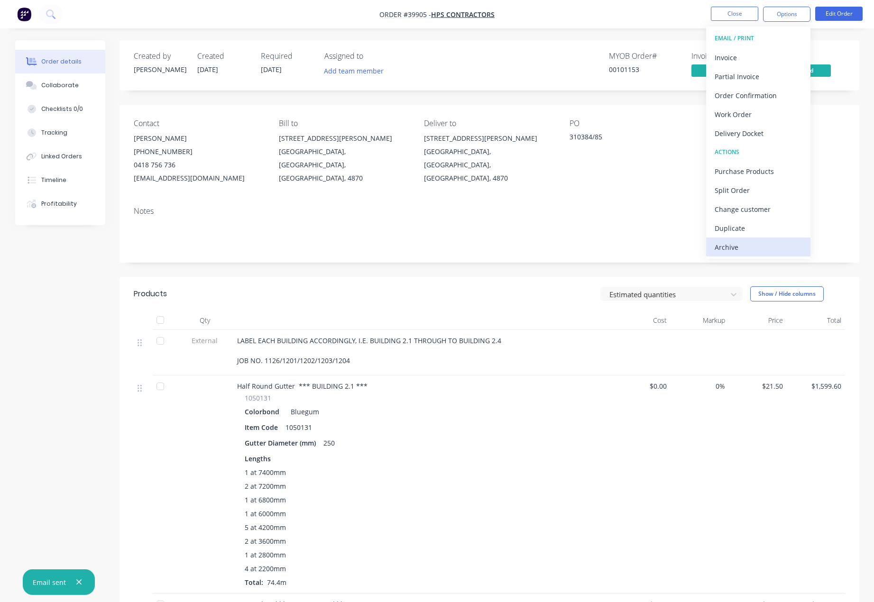
click at [724, 249] on div "Archive" at bounding box center [757, 247] width 87 height 14
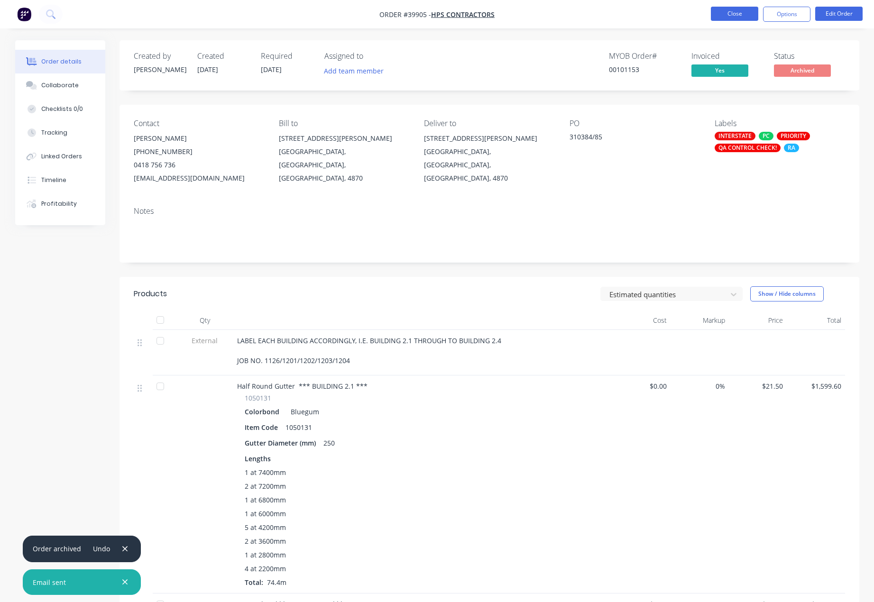
click at [729, 16] on button "Close" at bounding box center [734, 14] width 47 height 14
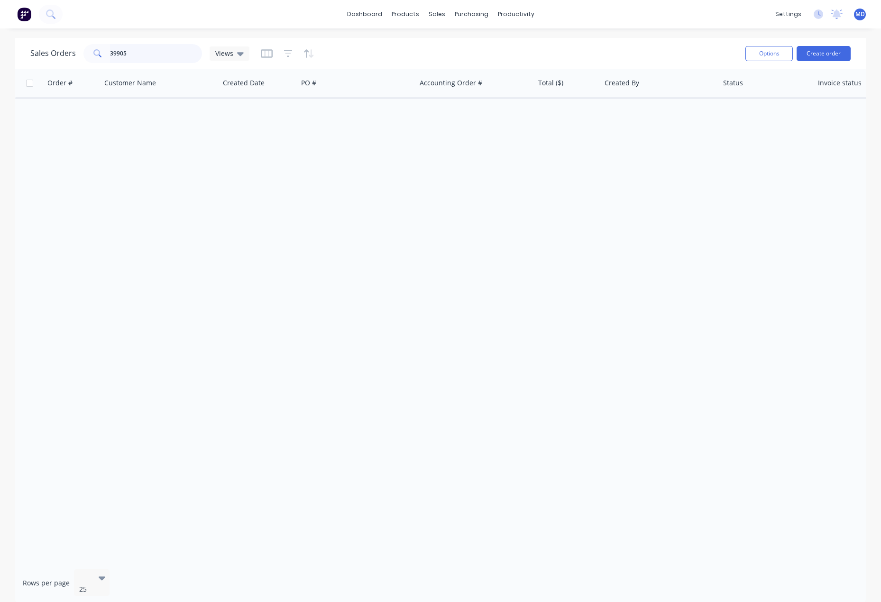
drag, startPoint x: 143, startPoint y: 52, endPoint x: 84, endPoint y: 65, distance: 60.4
click at [100, 57] on div "39905" at bounding box center [142, 53] width 119 height 19
